Goal: Navigation & Orientation: Find specific page/section

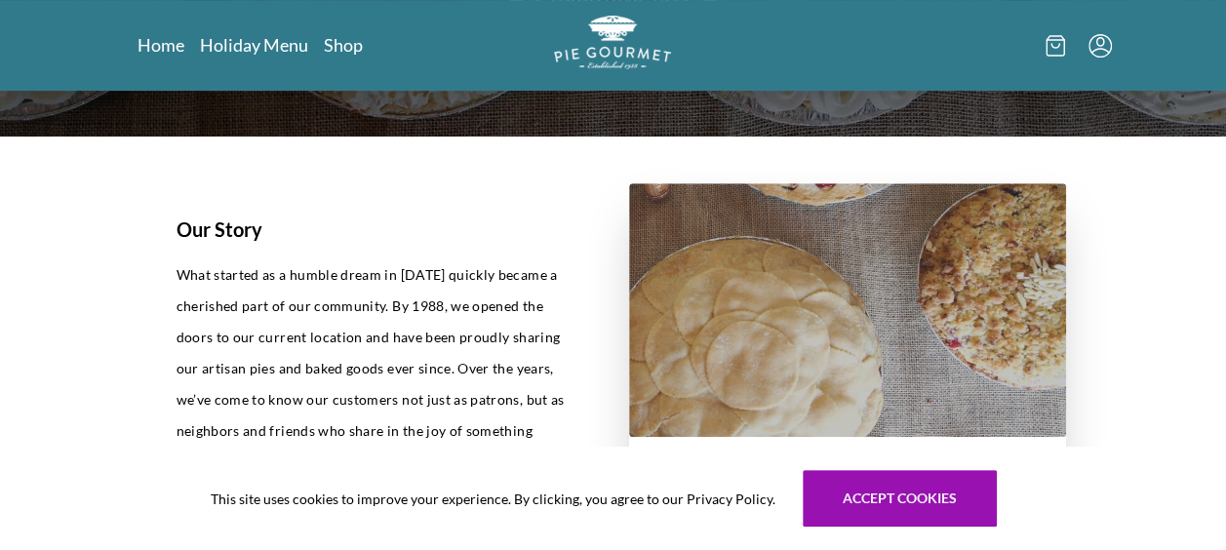
scroll to position [471, 0]
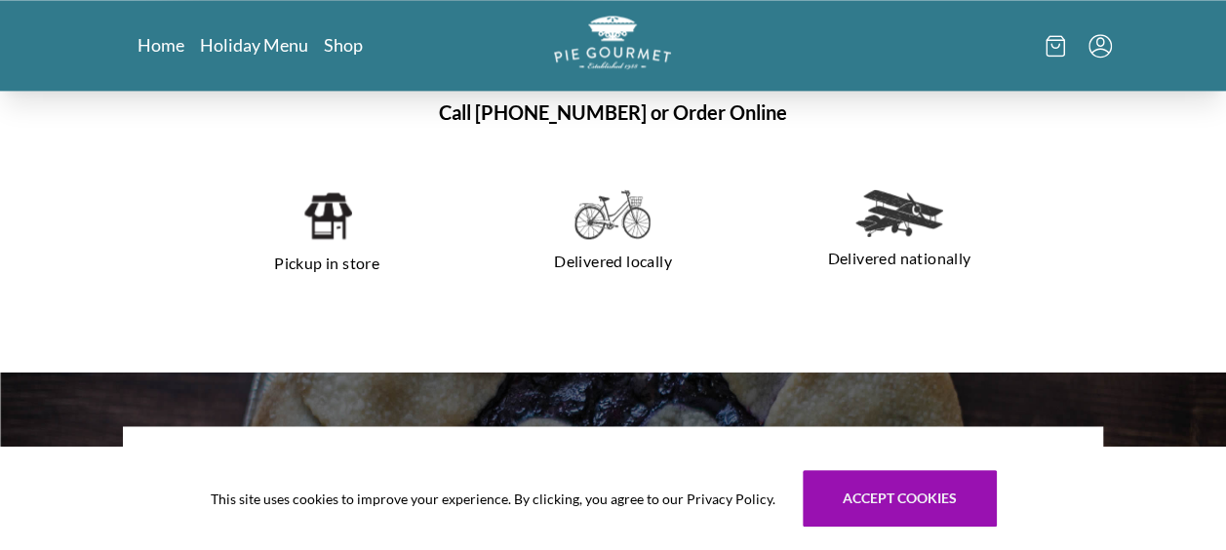
scroll to position [1328, 0]
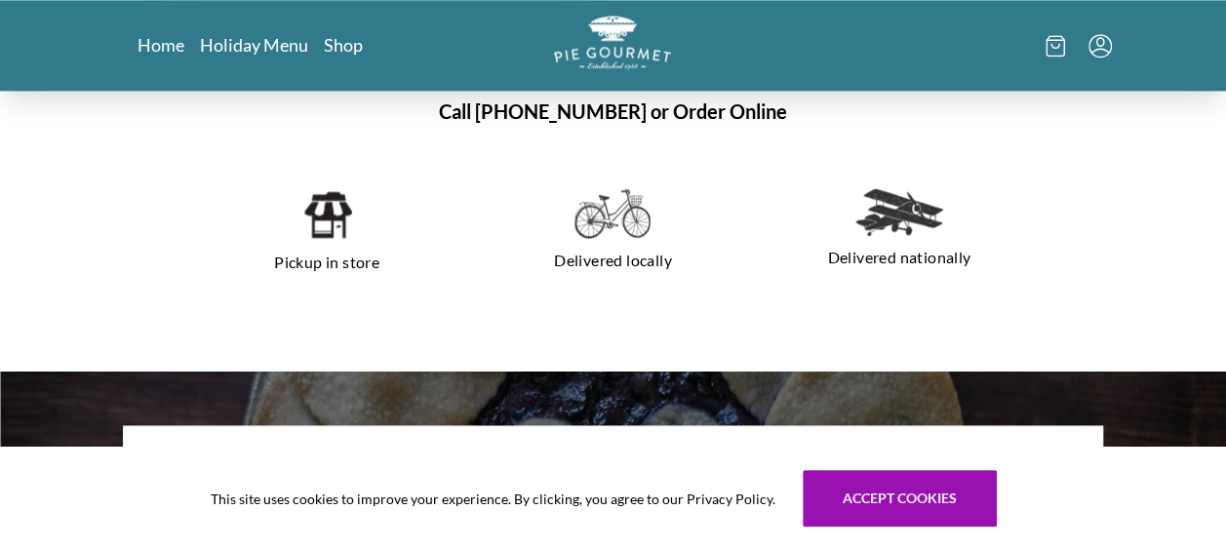
click at [617, 211] on img at bounding box center [612, 213] width 76 height 51
click at [602, 258] on p "Delivered locally" at bounding box center [612, 260] width 239 height 31
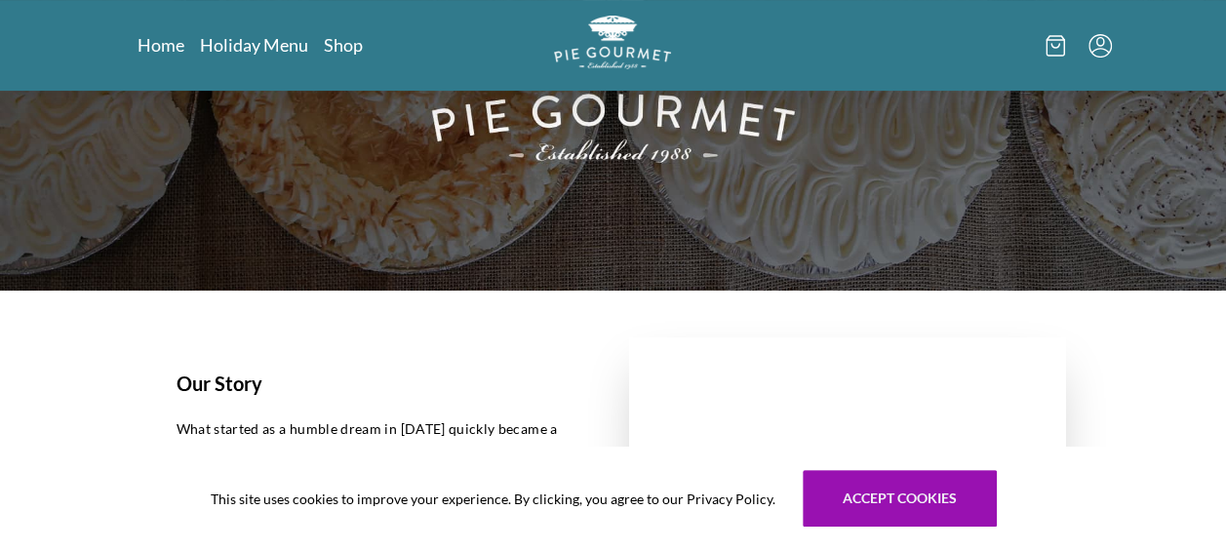
scroll to position [0, 0]
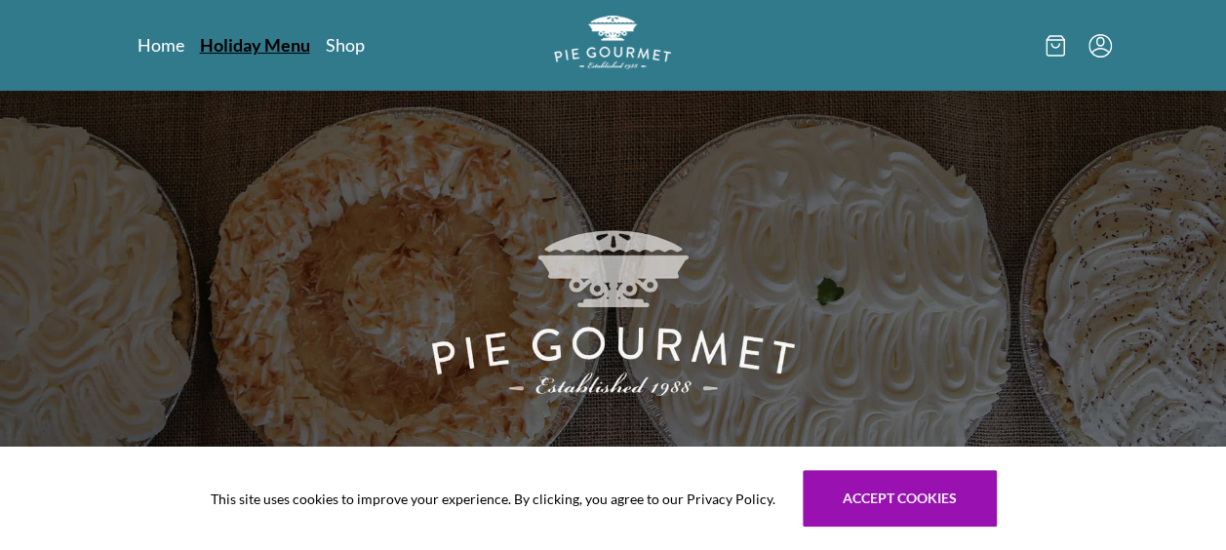
click at [278, 46] on link "Holiday Menu" at bounding box center [255, 44] width 110 height 23
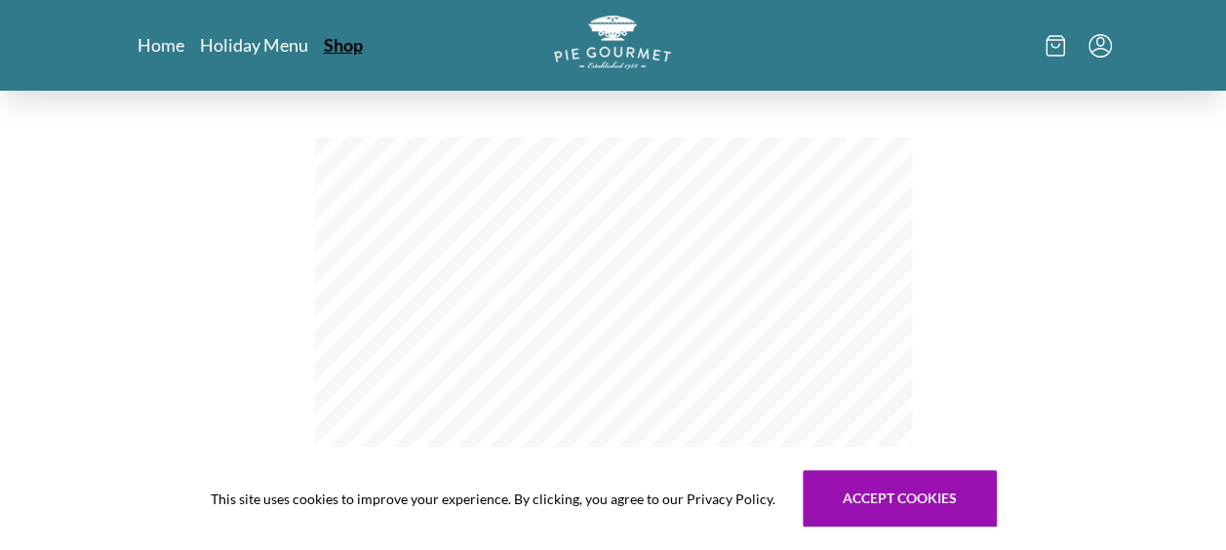
click at [347, 44] on link "Shop" at bounding box center [343, 44] width 39 height 23
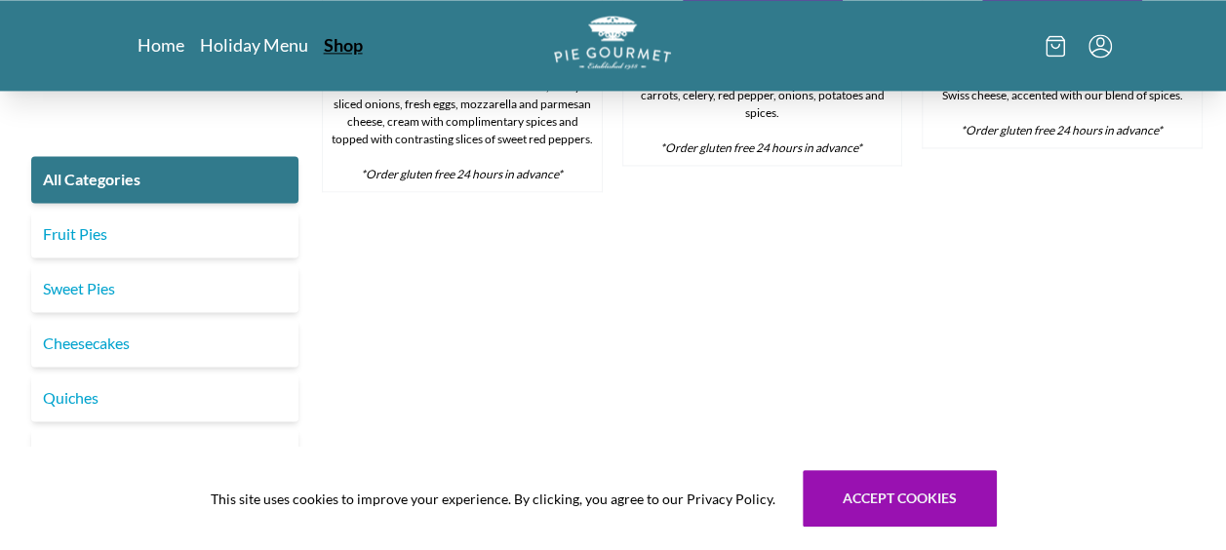
scroll to position [1792, 0]
